Goal: Use online tool/utility

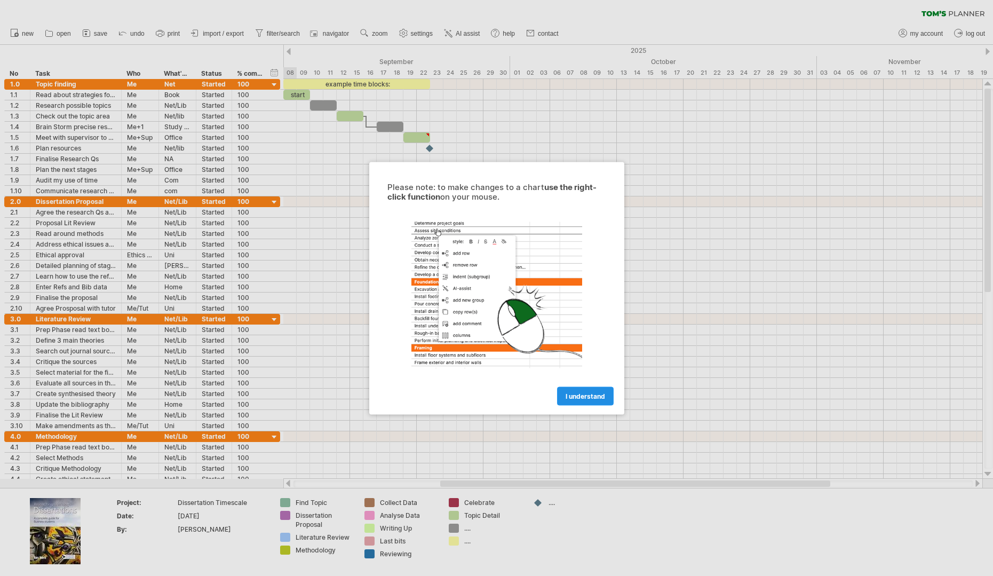
click at [583, 393] on span "I understand" at bounding box center [585, 396] width 39 height 8
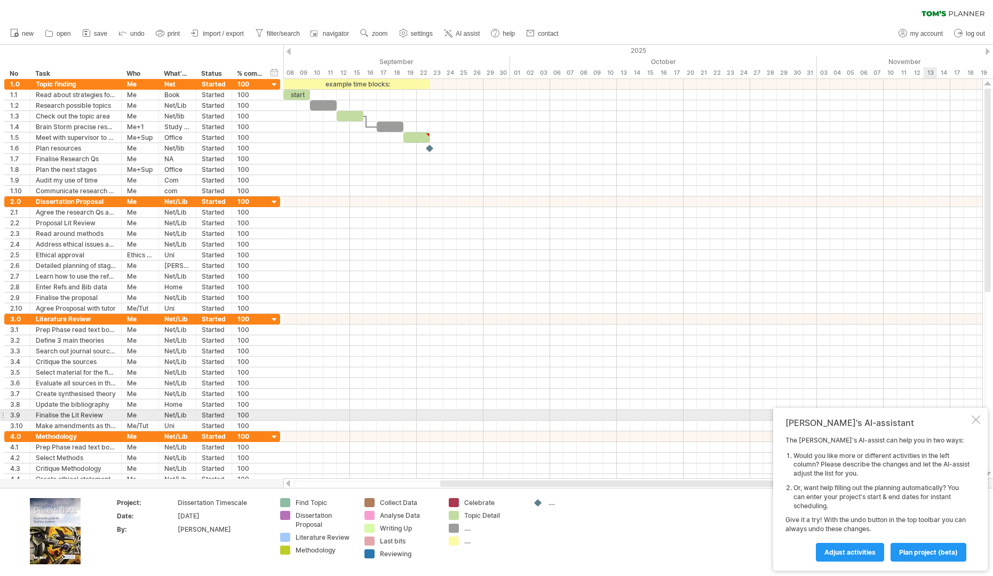
click at [977, 418] on div at bounding box center [976, 419] width 9 height 9
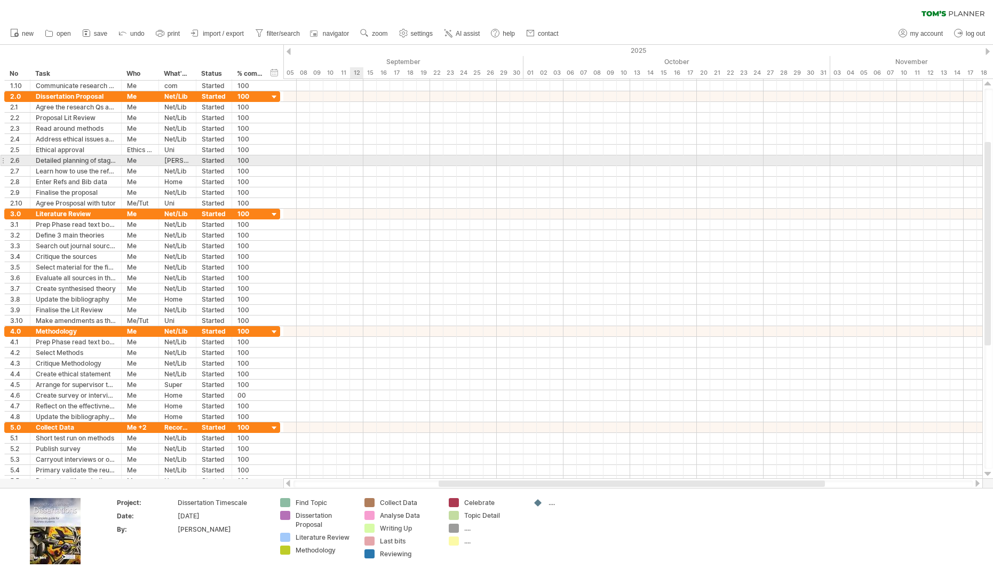
click at [357, 158] on div at bounding box center [632, 160] width 699 height 11
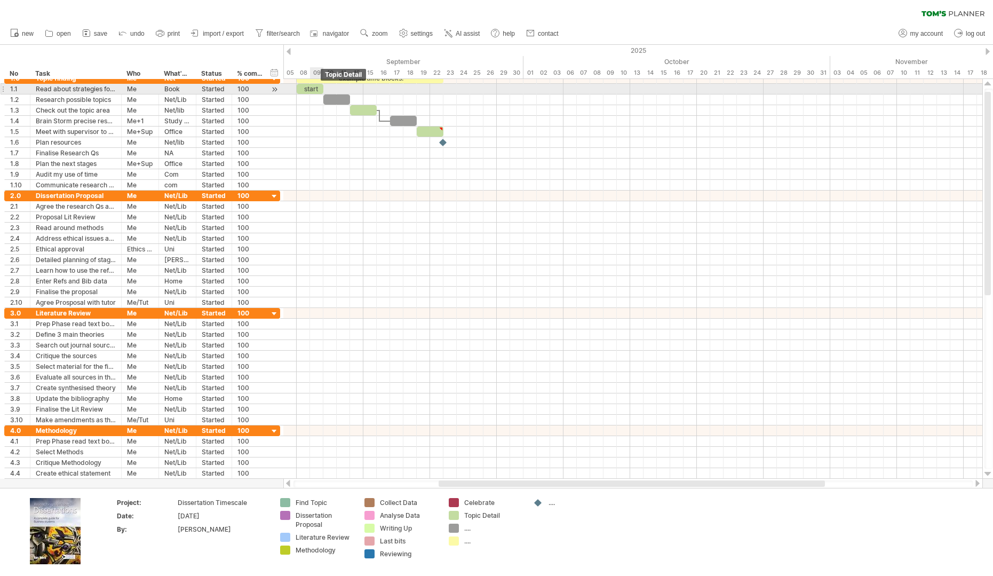
click at [317, 90] on div "start" at bounding box center [310, 89] width 27 height 10
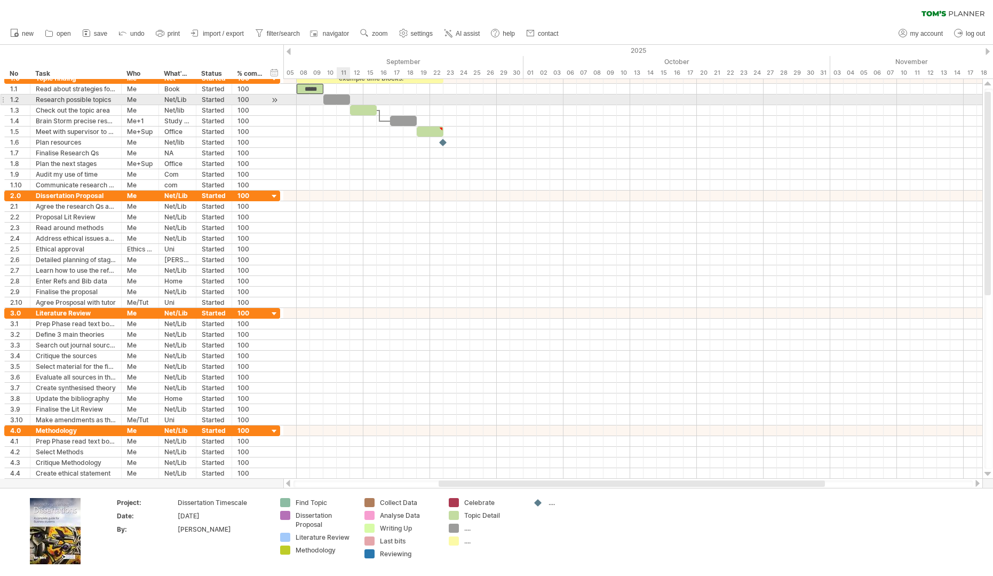
click at [337, 102] on div at bounding box center [336, 99] width 27 height 10
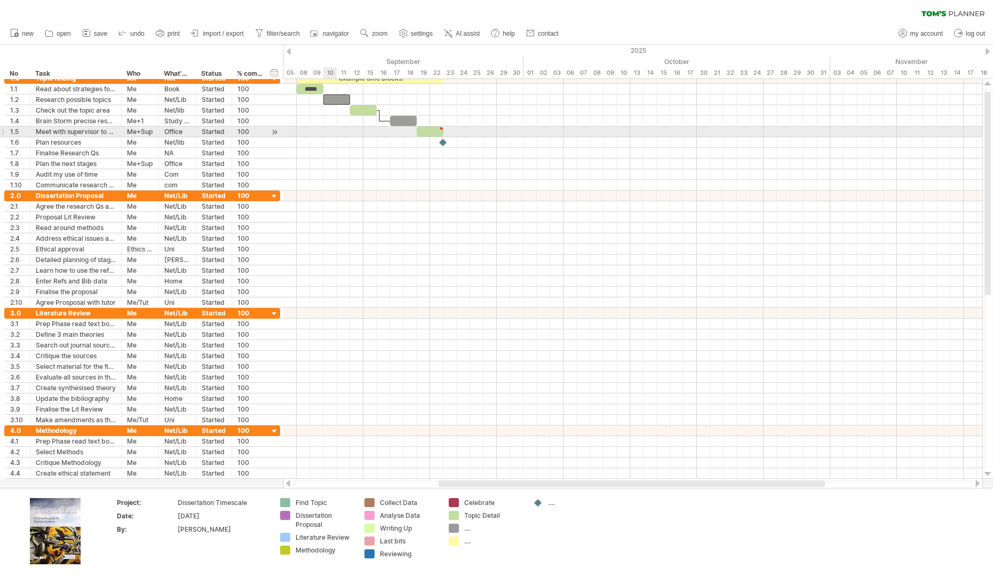
click at [334, 129] on div at bounding box center [632, 131] width 699 height 11
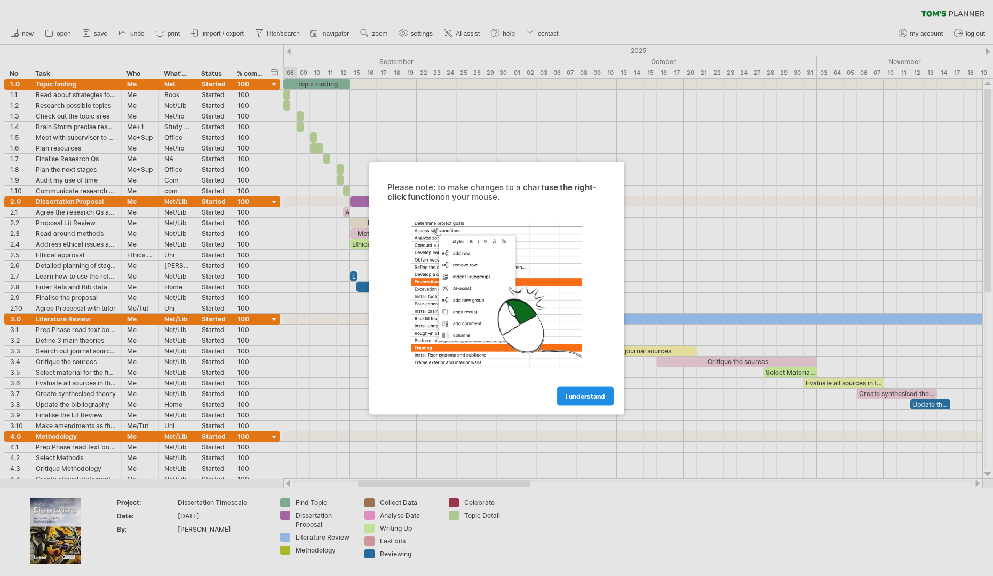
click at [583, 399] on span "I understand" at bounding box center [585, 396] width 39 height 8
